Goal: Find specific page/section: Find specific page/section

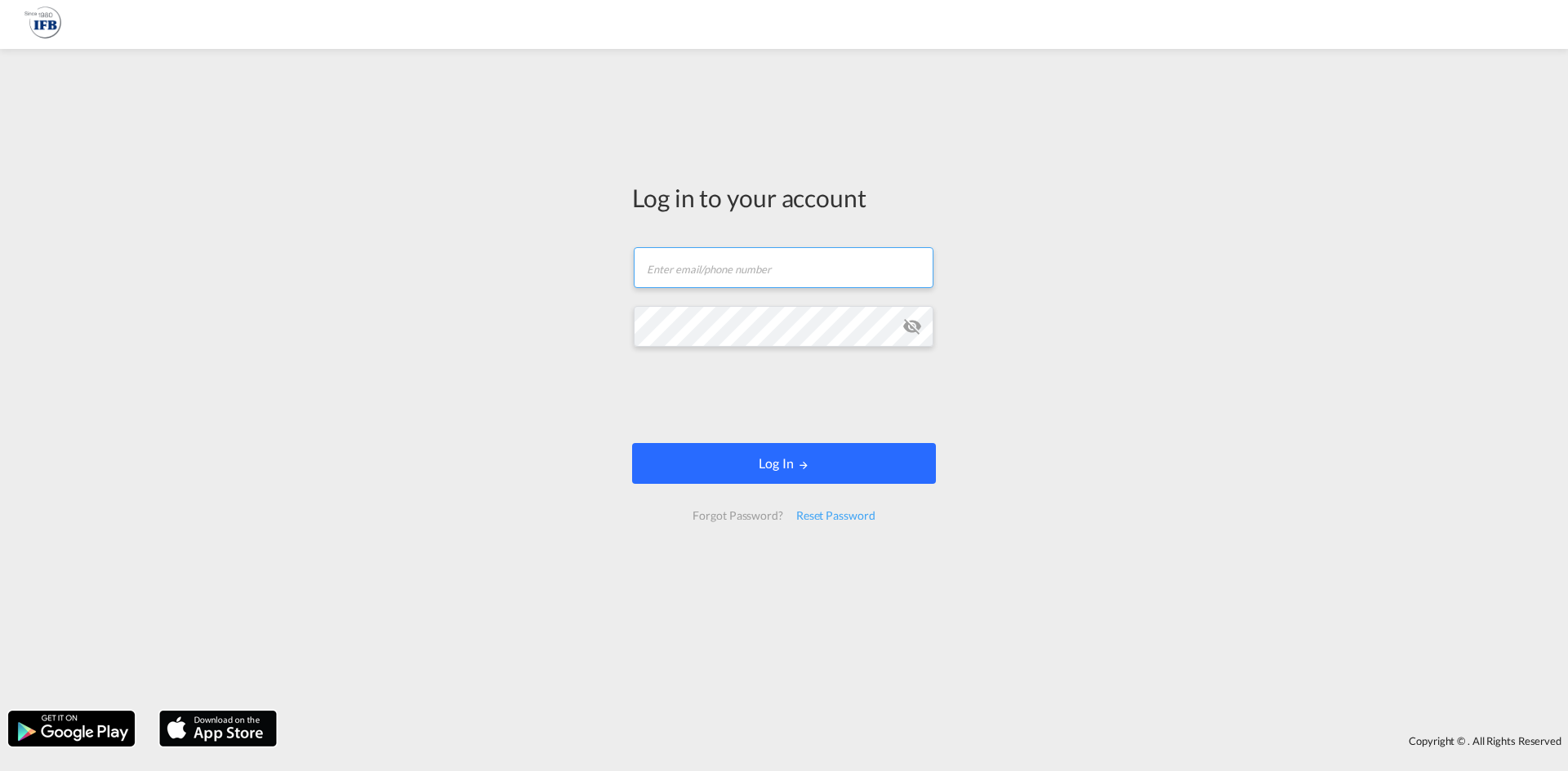
type input "giang.do@ifbhamburg.de"
click at [774, 469] on button "Log In" at bounding box center [784, 463] width 304 height 41
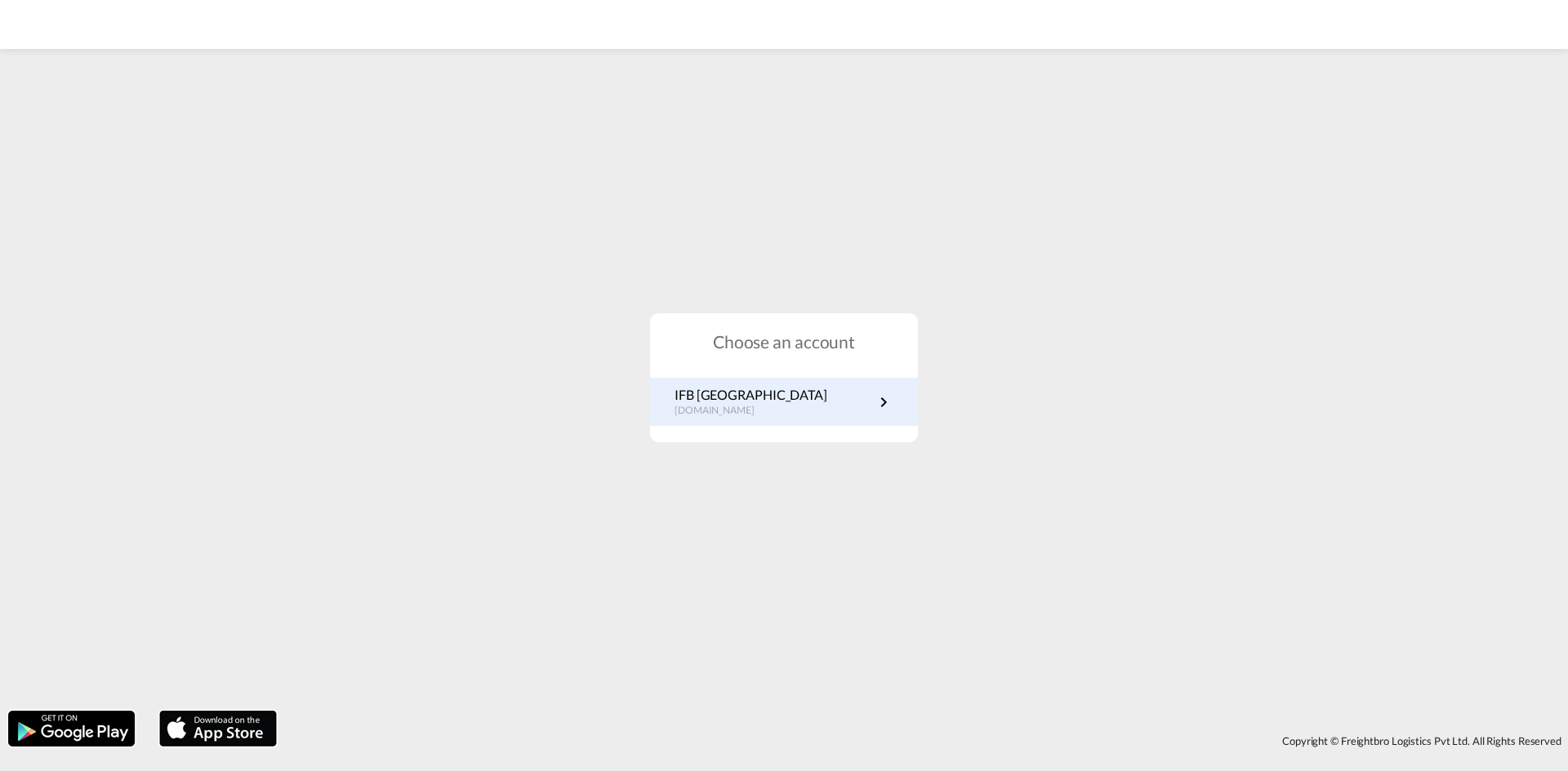
click at [831, 407] on link "IFB Germany de.portal.ifb.com" at bounding box center [784, 401] width 219 height 32
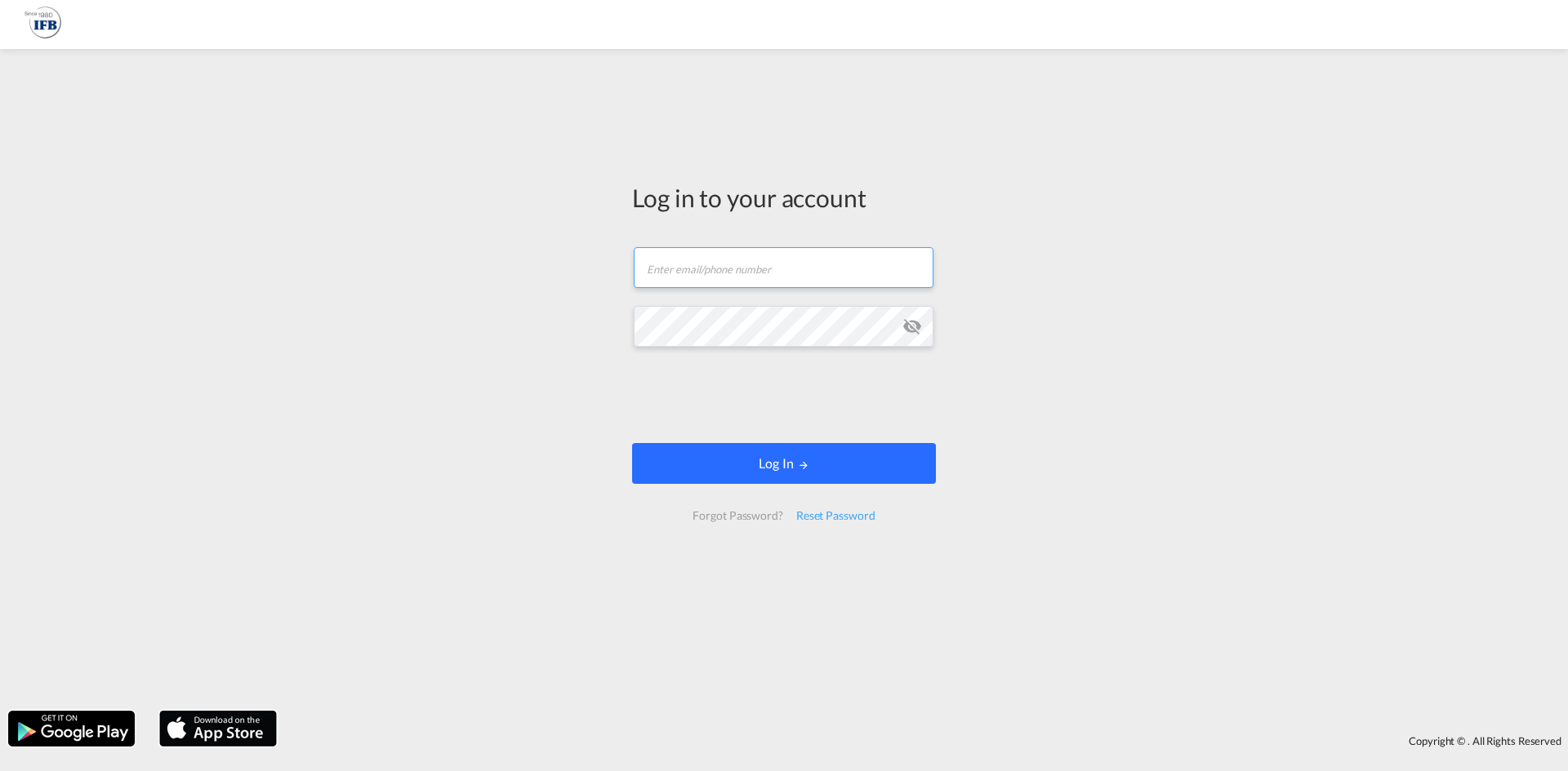
type input "[PERSON_NAME][DOMAIN_NAME][EMAIL_ADDRESS][DOMAIN_NAME]"
click at [813, 458] on button "Log In" at bounding box center [784, 463] width 304 height 41
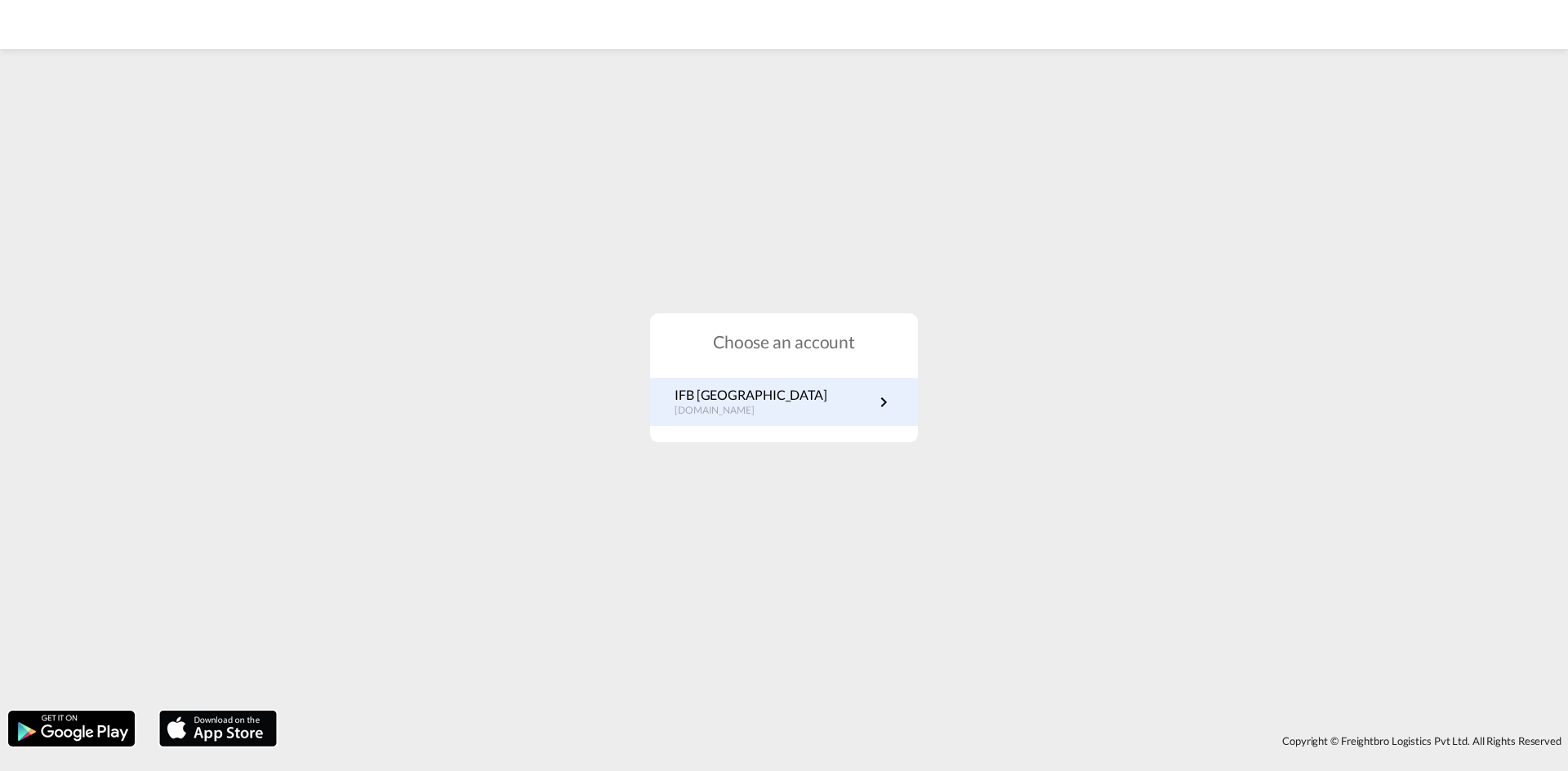
click at [763, 402] on link "IFB Germany [DOMAIN_NAME]" at bounding box center [784, 401] width 219 height 32
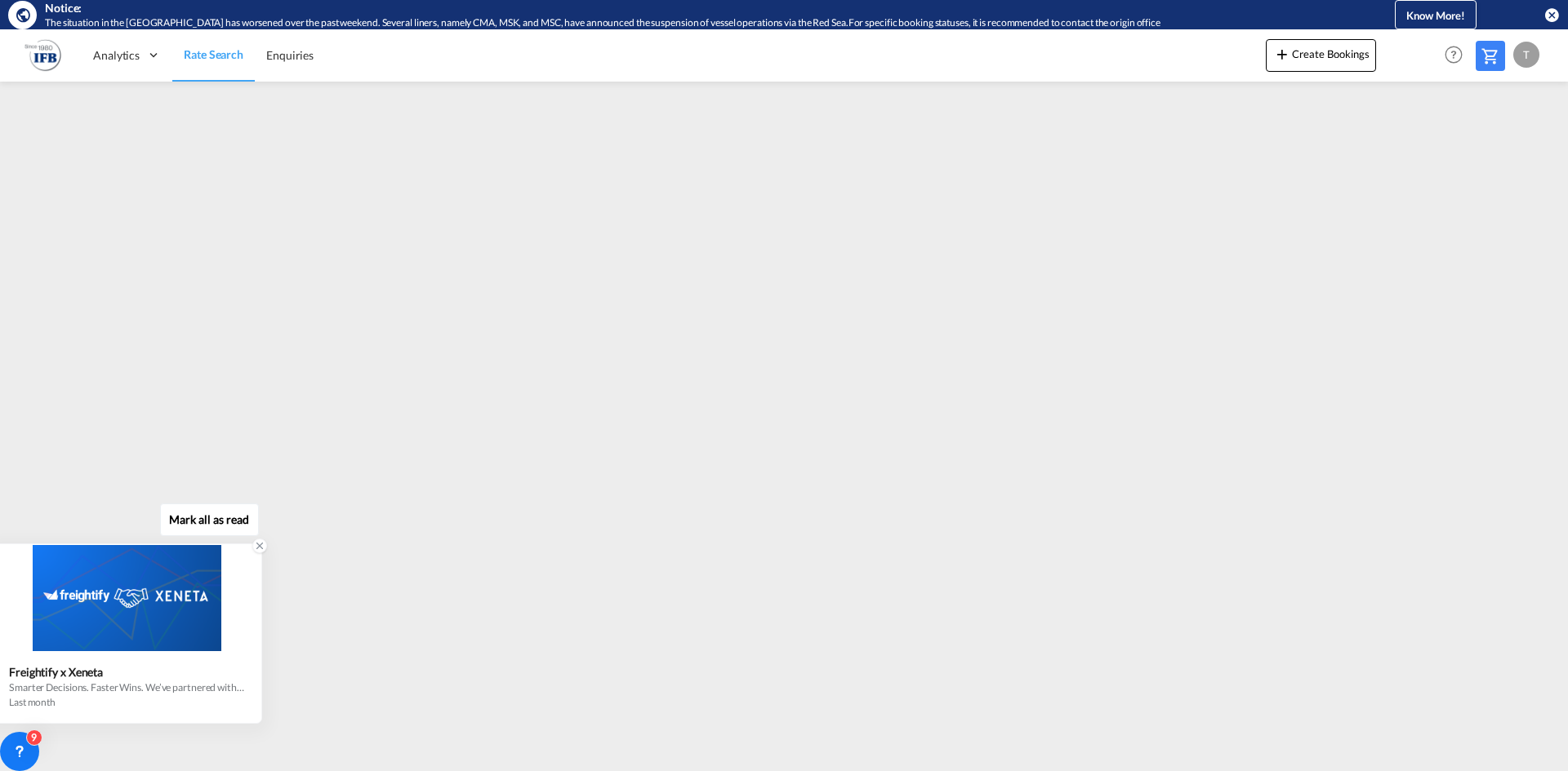
click at [255, 547] on icon at bounding box center [260, 546] width 12 height 12
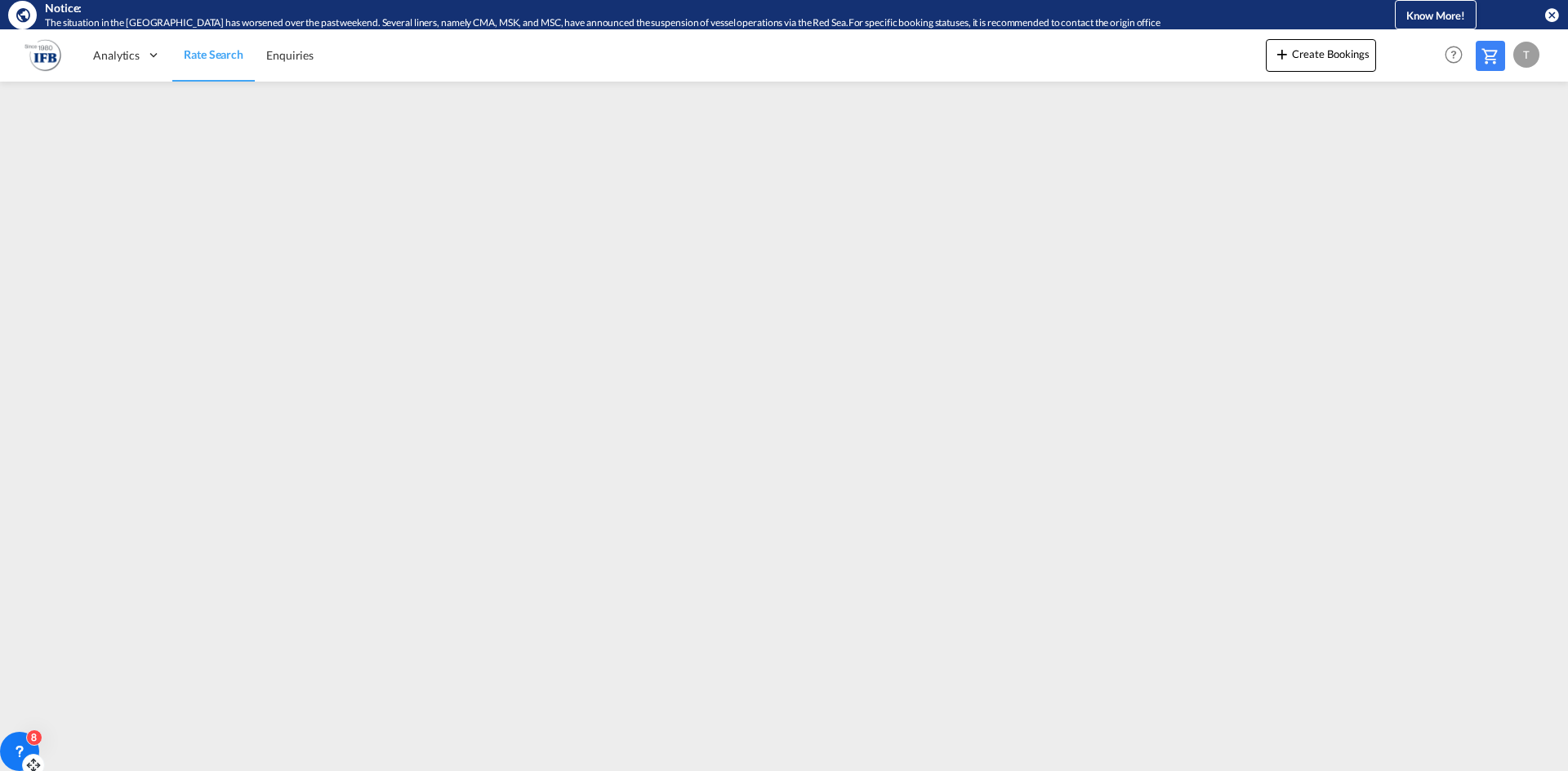
click at [13, 759] on icon at bounding box center [19, 752] width 16 height 16
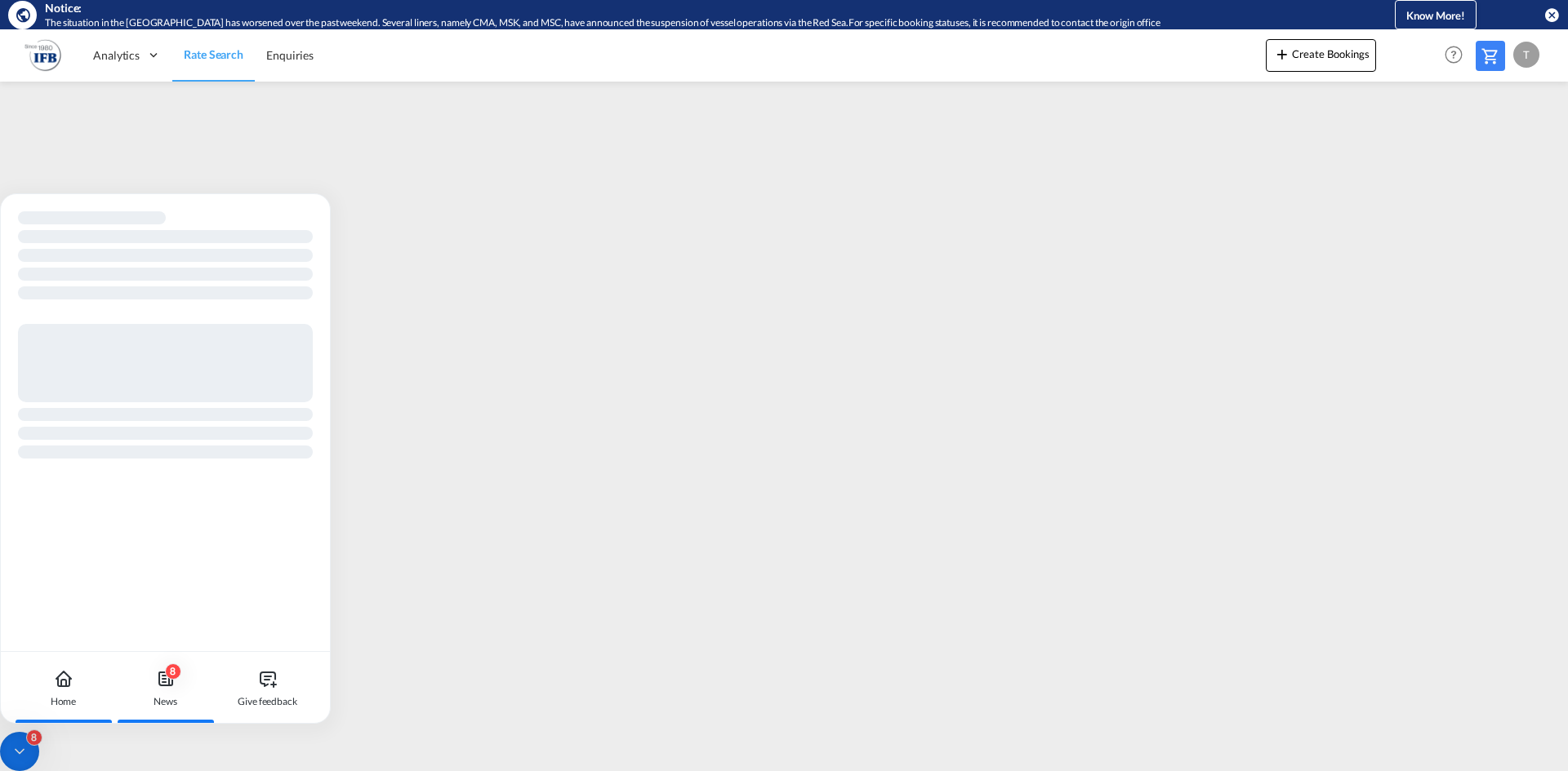
click at [175, 683] on icon at bounding box center [166, 679] width 19 height 19
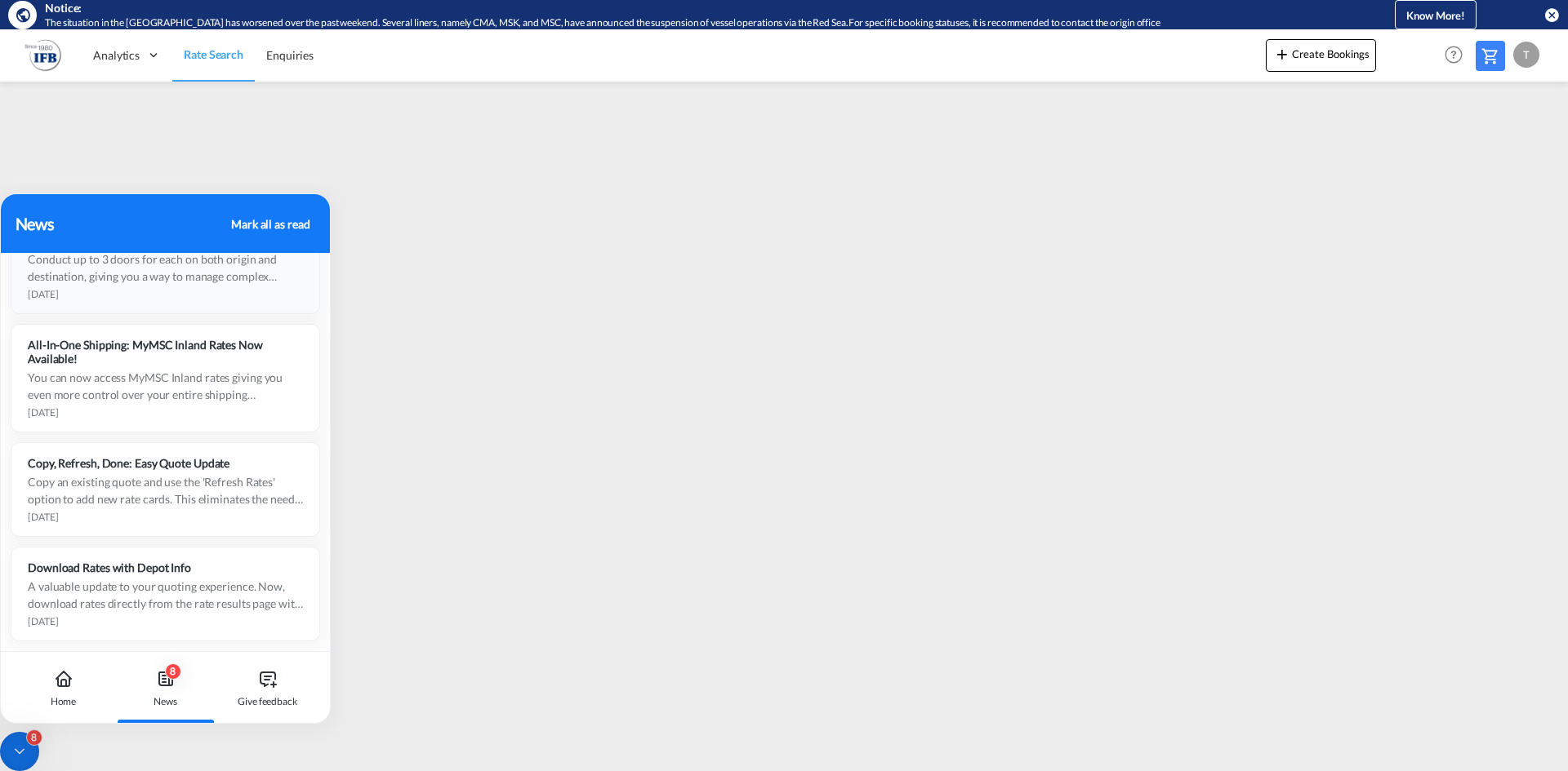
scroll to position [1962, 0]
click at [298, 219] on div "Mark all as read" at bounding box center [269, 224] width 78 height 17
click at [25, 740] on div at bounding box center [19, 752] width 40 height 40
